Goal: Task Accomplishment & Management: Complete application form

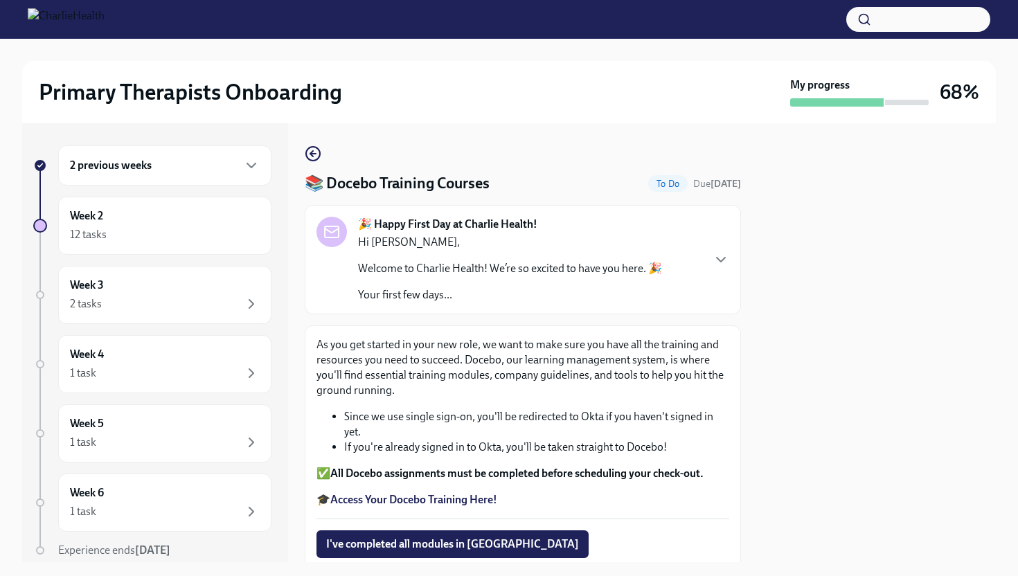
scroll to position [152, 0]
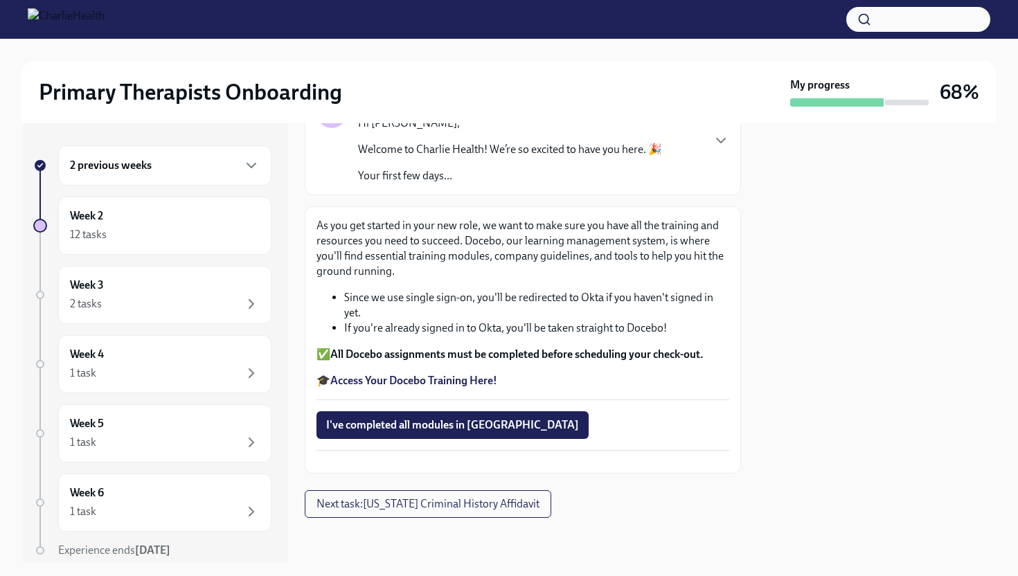
click at [428, 374] on strong "Access Your Docebo Training Here!" at bounding box center [413, 380] width 167 height 13
click at [448, 374] on strong "Access Your Docebo Training Here!" at bounding box center [413, 380] width 167 height 13
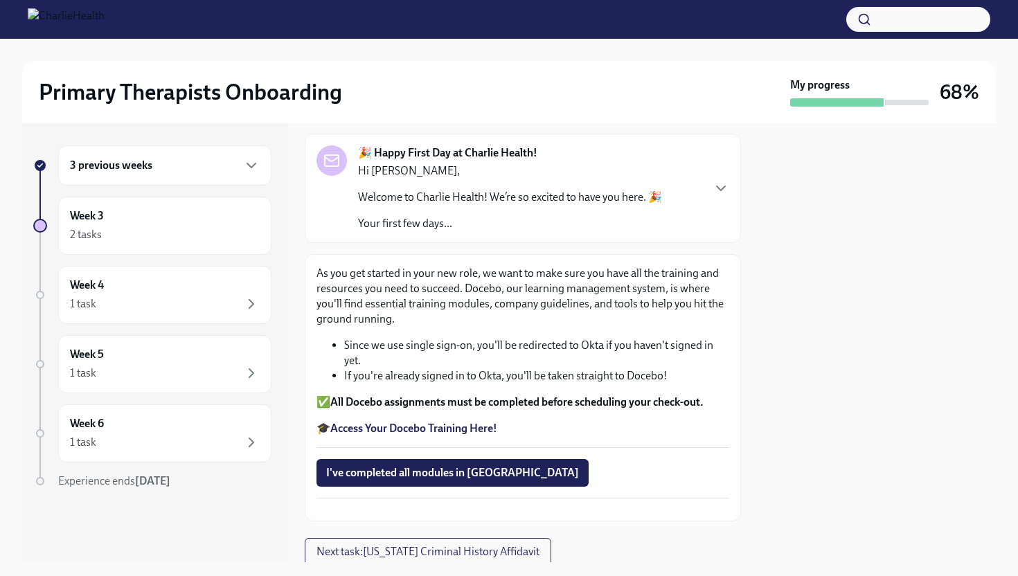
scroll to position [108, 0]
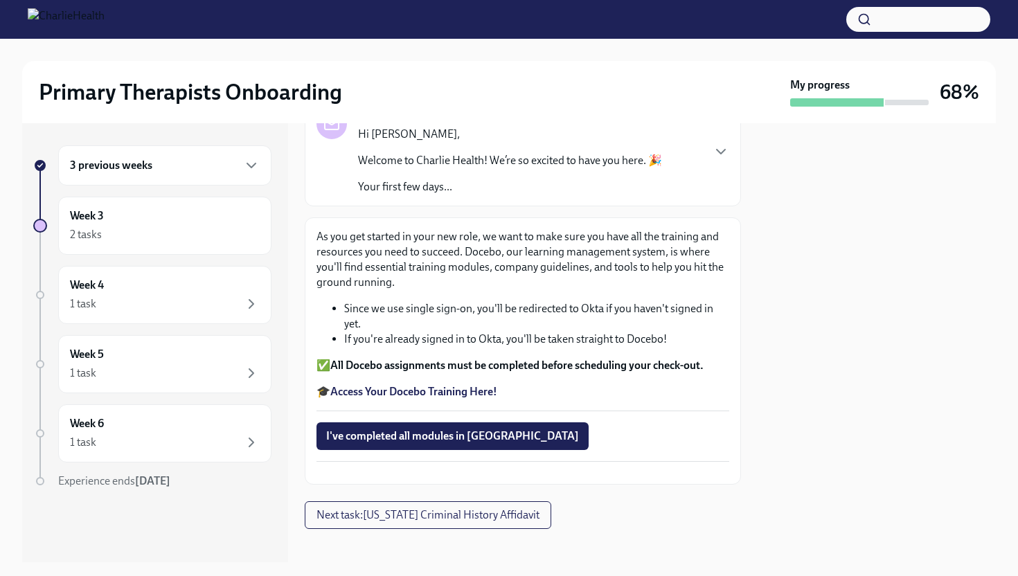
click at [394, 393] on strong "Access Your Docebo Training Here!" at bounding box center [413, 391] width 167 height 13
click at [398, 395] on strong "Access Your Docebo Training Here!" at bounding box center [413, 391] width 167 height 13
click at [123, 210] on div "Week 3 2 tasks" at bounding box center [165, 226] width 190 height 35
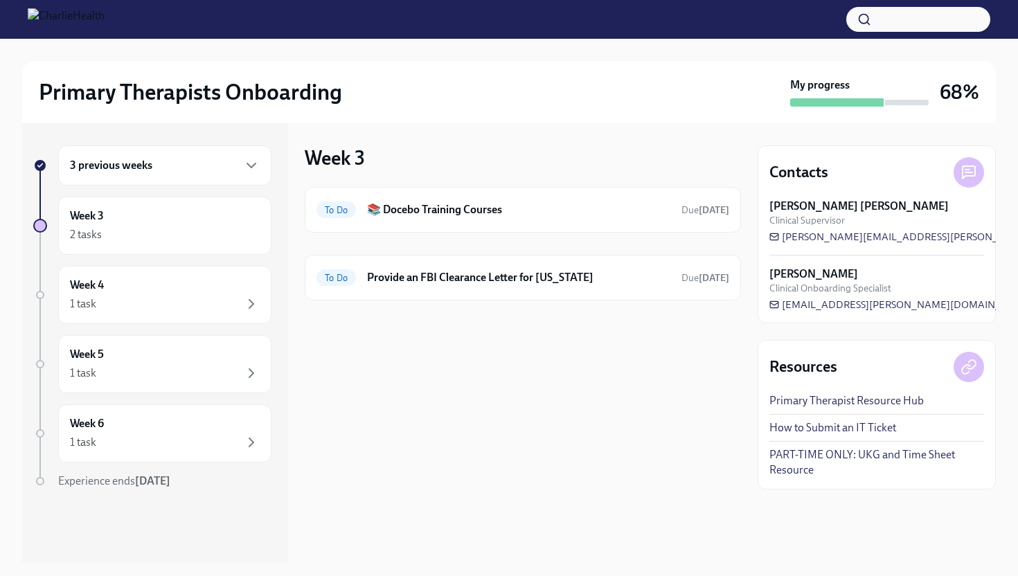
click at [123, 173] on div "3 previous weeks" at bounding box center [165, 165] width 190 height 17
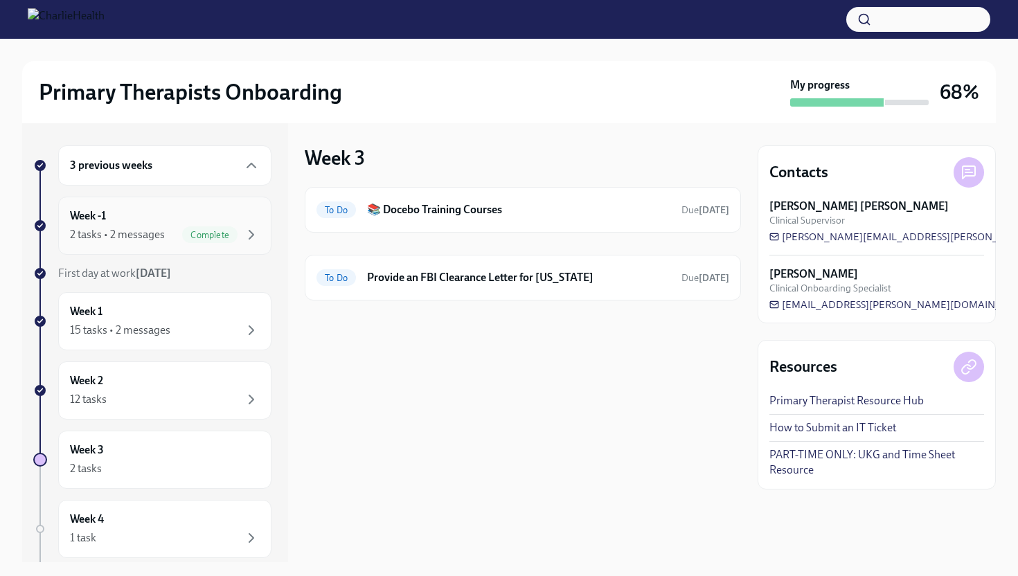
click at [189, 227] on div "Complete" at bounding box center [209, 235] width 55 height 17
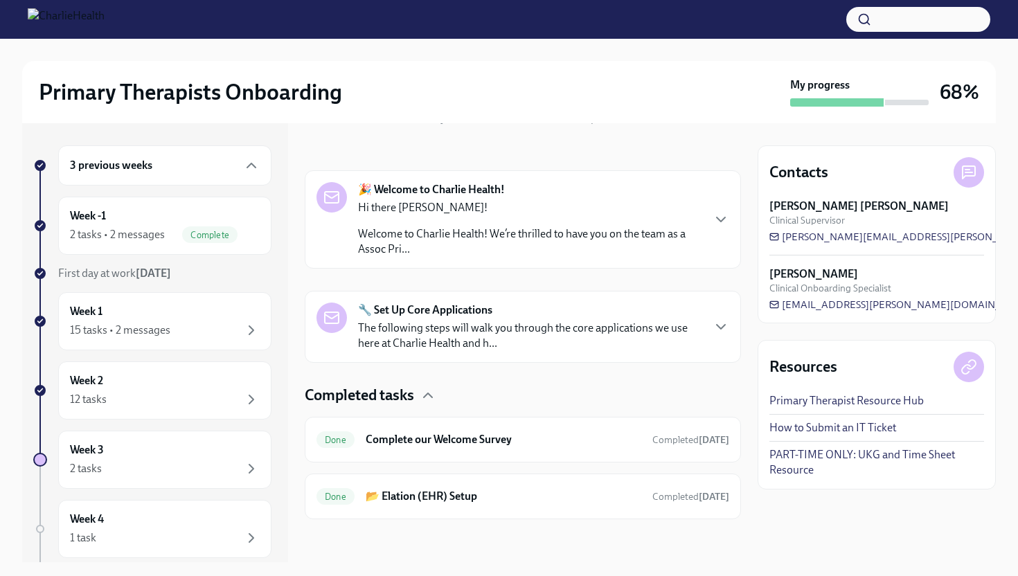
scroll to position [183, 0]
click at [131, 309] on div "Week 1 15 tasks • 2 messages" at bounding box center [165, 321] width 190 height 35
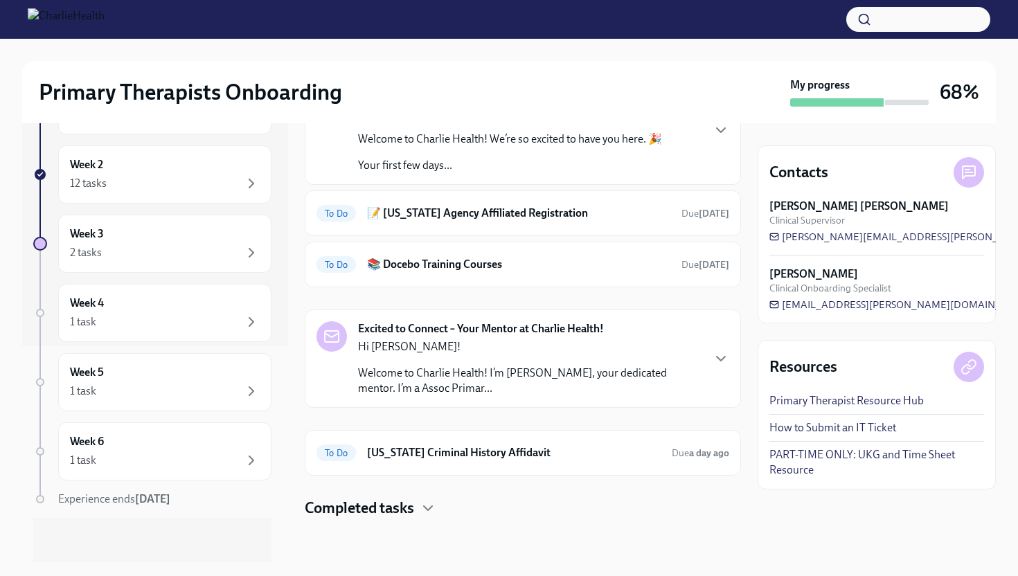
scroll to position [112, 0]
click at [425, 448] on h6 "[US_STATE] Criminal History Affidavit" at bounding box center [514, 452] width 294 height 15
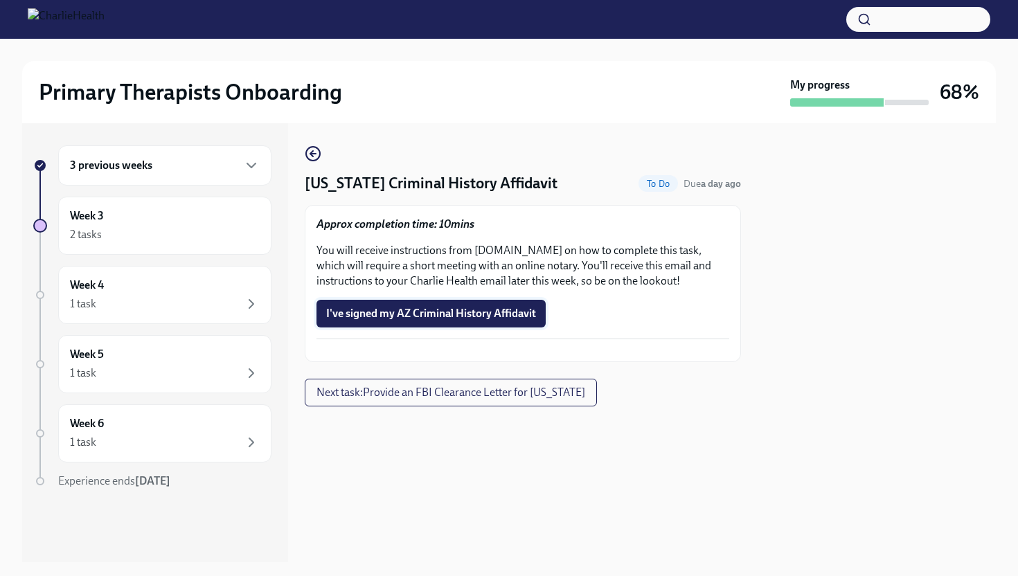
click at [455, 307] on span "I've signed my AZ Criminal History Affidavit" at bounding box center [431, 314] width 210 height 14
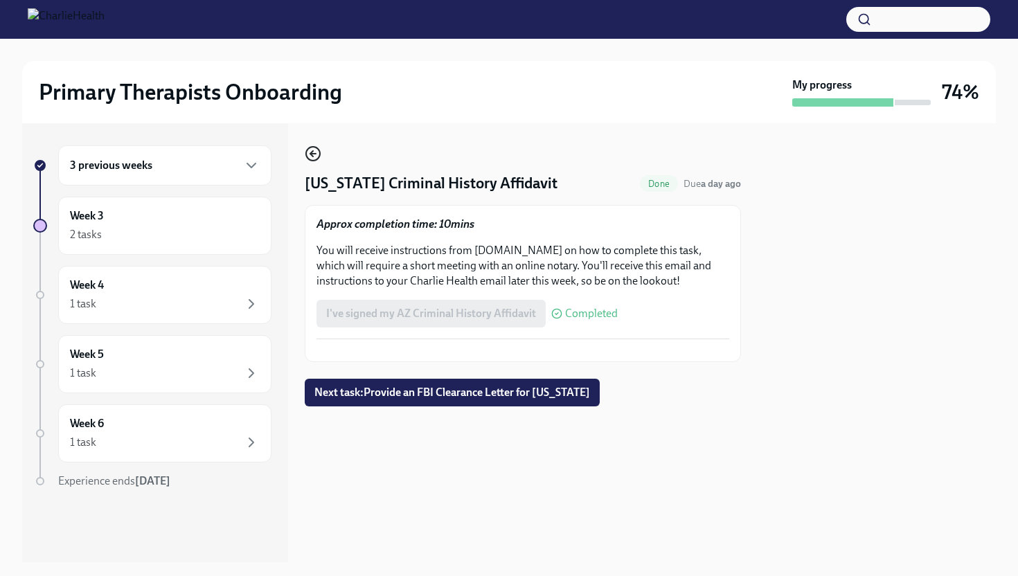
click at [316, 159] on circle "button" at bounding box center [313, 154] width 14 height 14
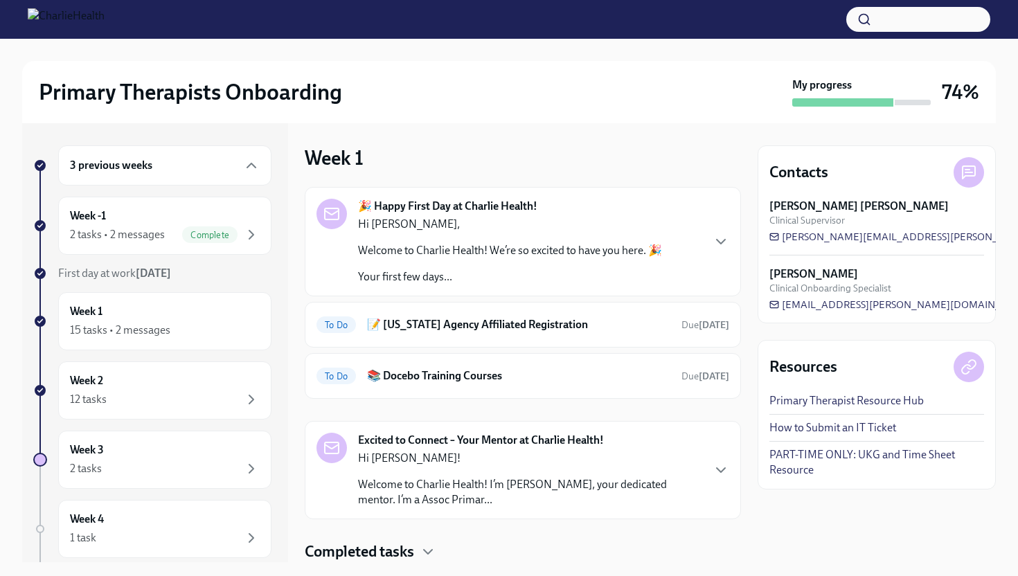
scroll to position [44, 0]
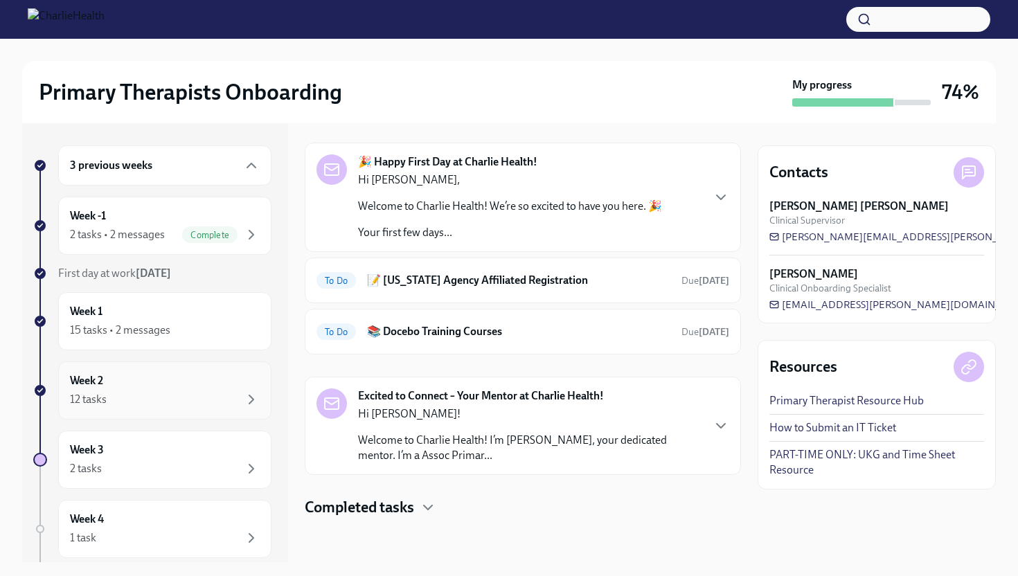
click at [172, 385] on div "Week 2 12 tasks" at bounding box center [165, 390] width 190 height 35
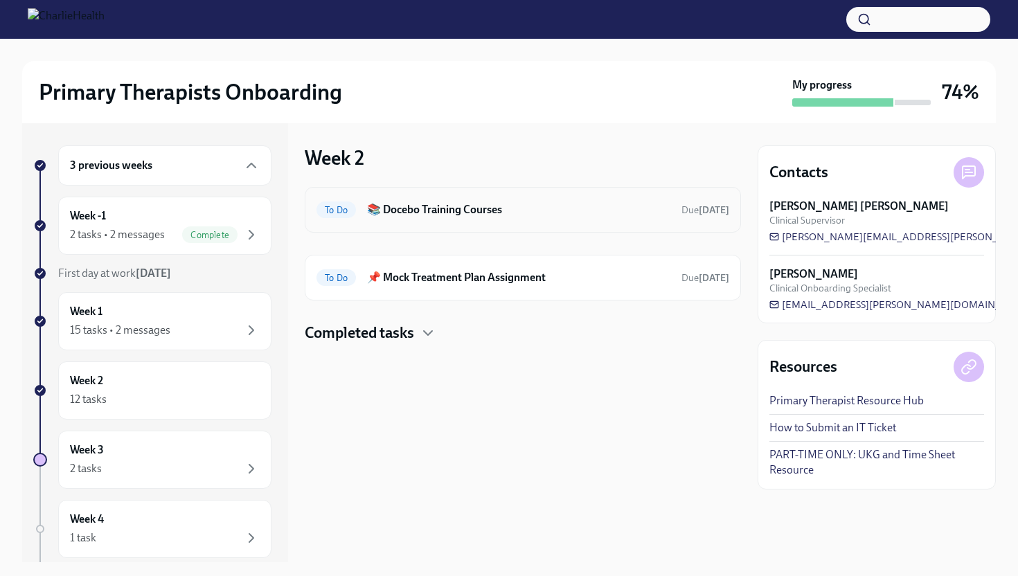
click at [515, 205] on h6 "📚 Docebo Training Courses" at bounding box center [518, 209] width 303 height 15
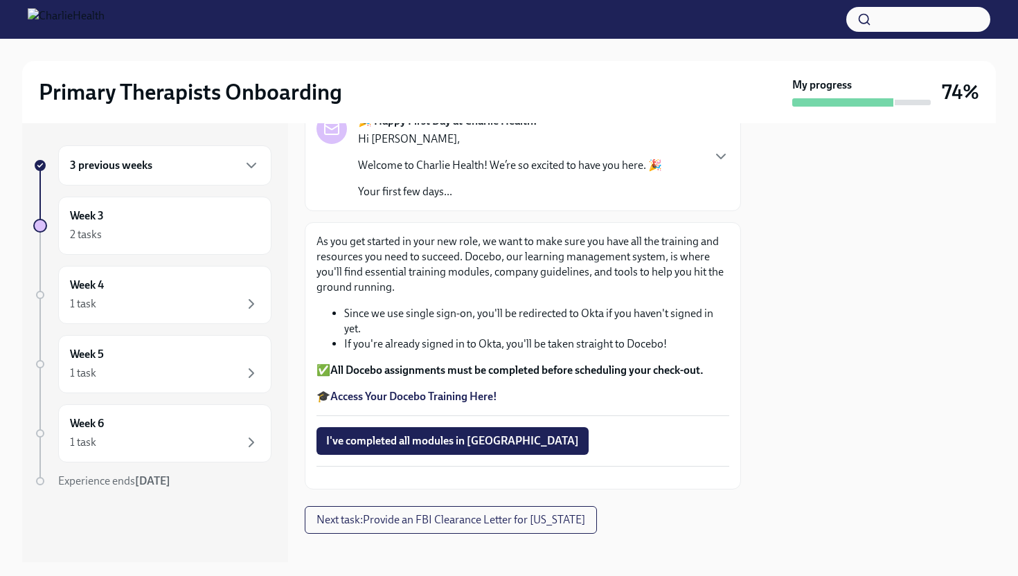
scroll to position [109, 0]
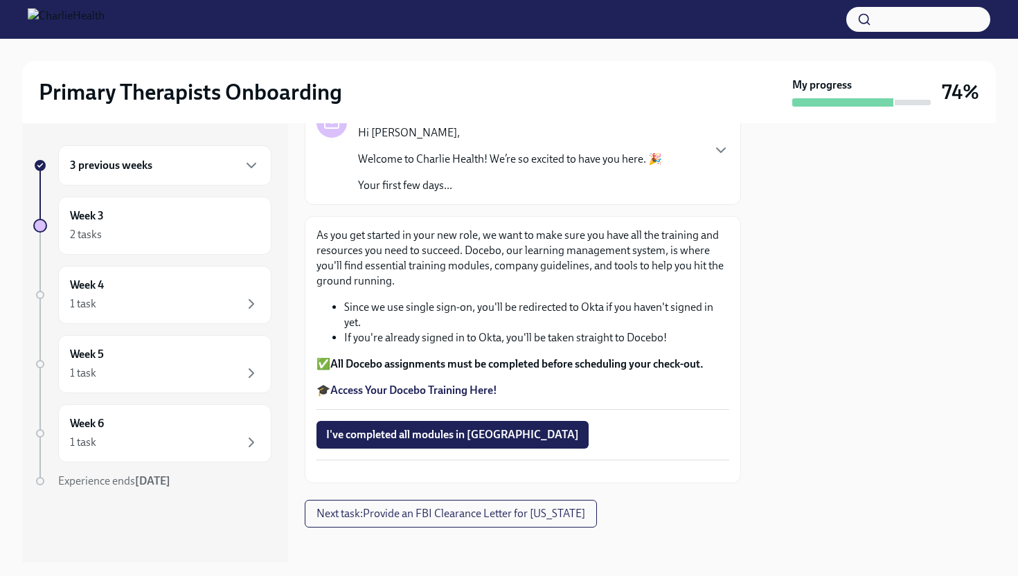
click at [411, 387] on strong "Access Your Docebo Training Here!" at bounding box center [413, 390] width 167 height 13
click at [162, 214] on div "Week 3 2 tasks" at bounding box center [165, 226] width 190 height 35
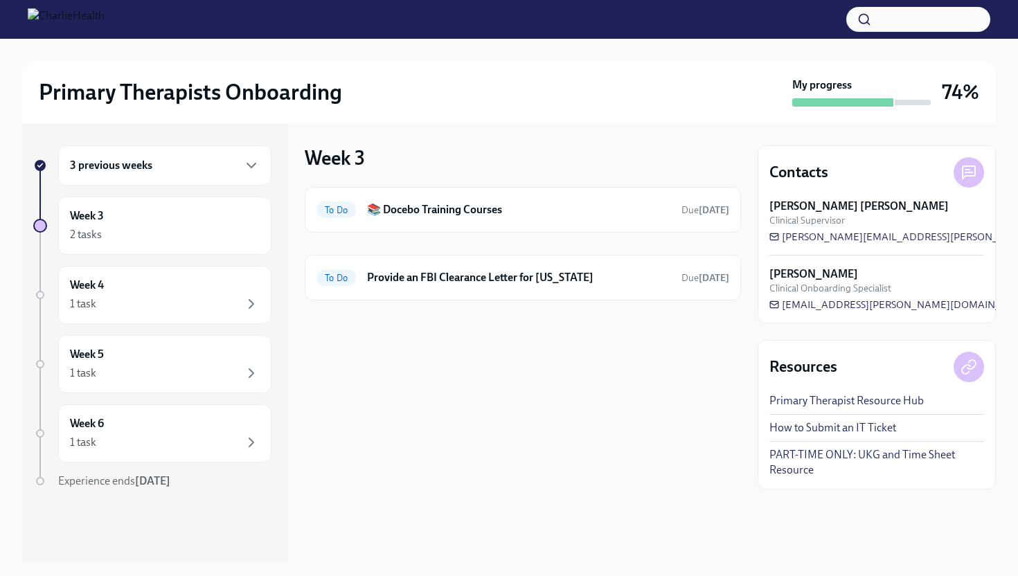
click at [161, 179] on div "3 previous weeks" at bounding box center [164, 165] width 213 height 40
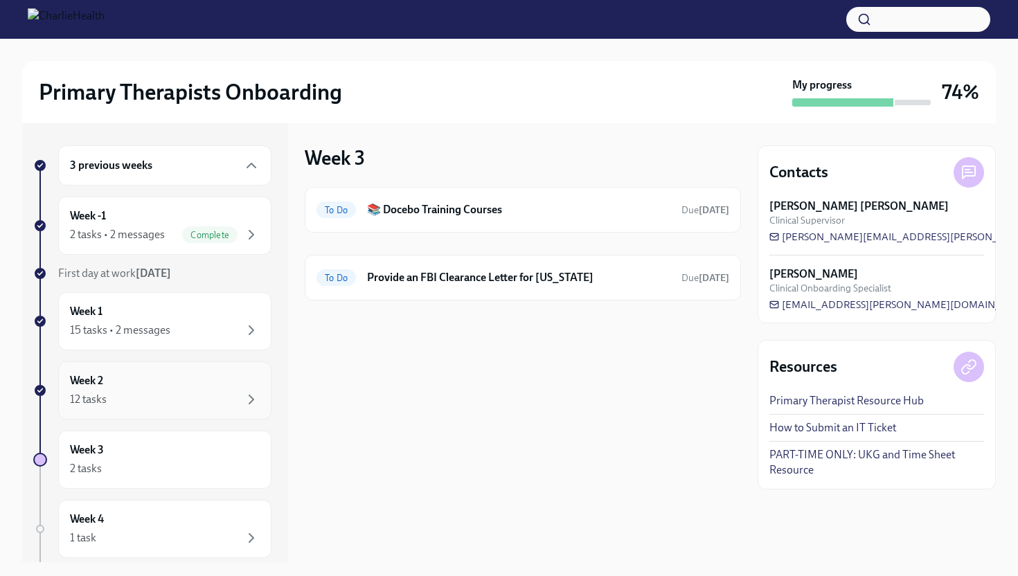
click at [151, 388] on div "Week 2 12 tasks" at bounding box center [165, 390] width 190 height 35
click at [528, 281] on h6 "📌 Mock Treatment Plan Assignment" at bounding box center [518, 277] width 303 height 15
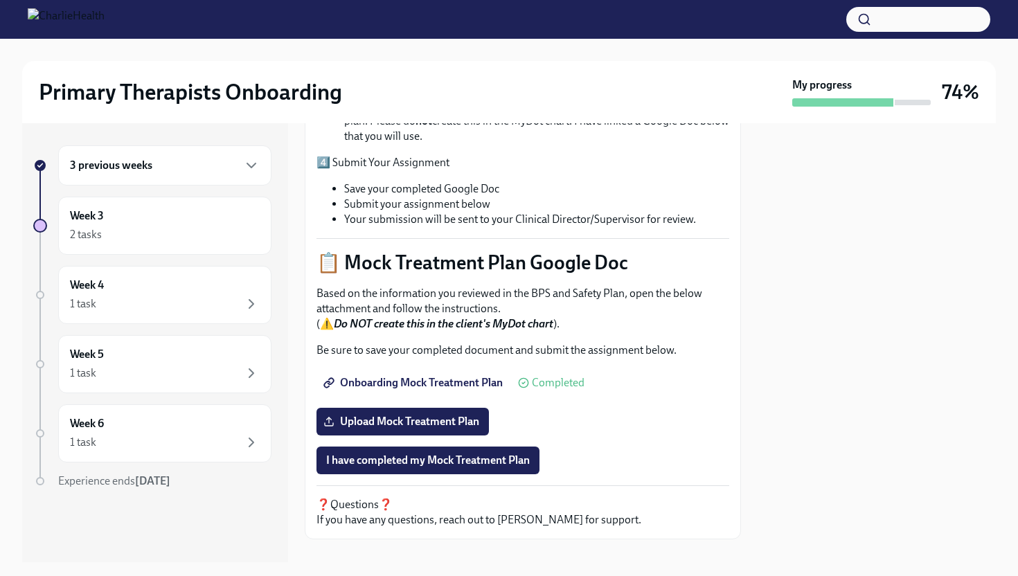
scroll to position [509, 0]
